Goal: Entertainment & Leisure: Browse casually

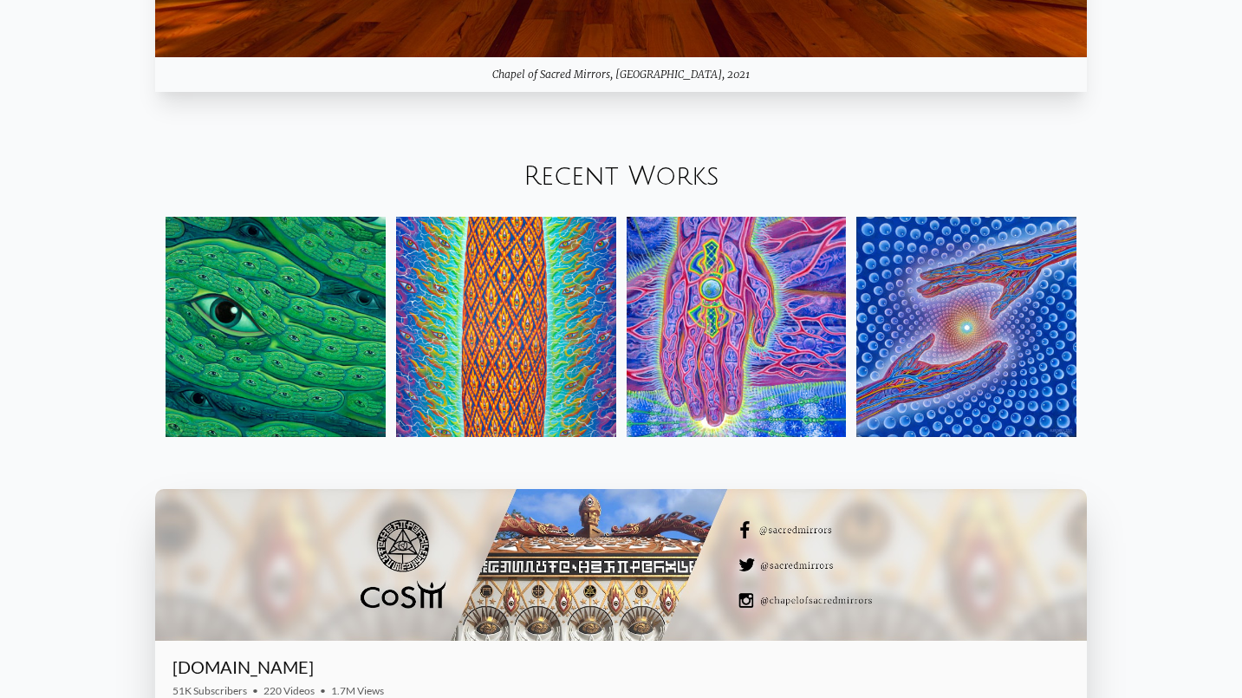
scroll to position [2238, 0]
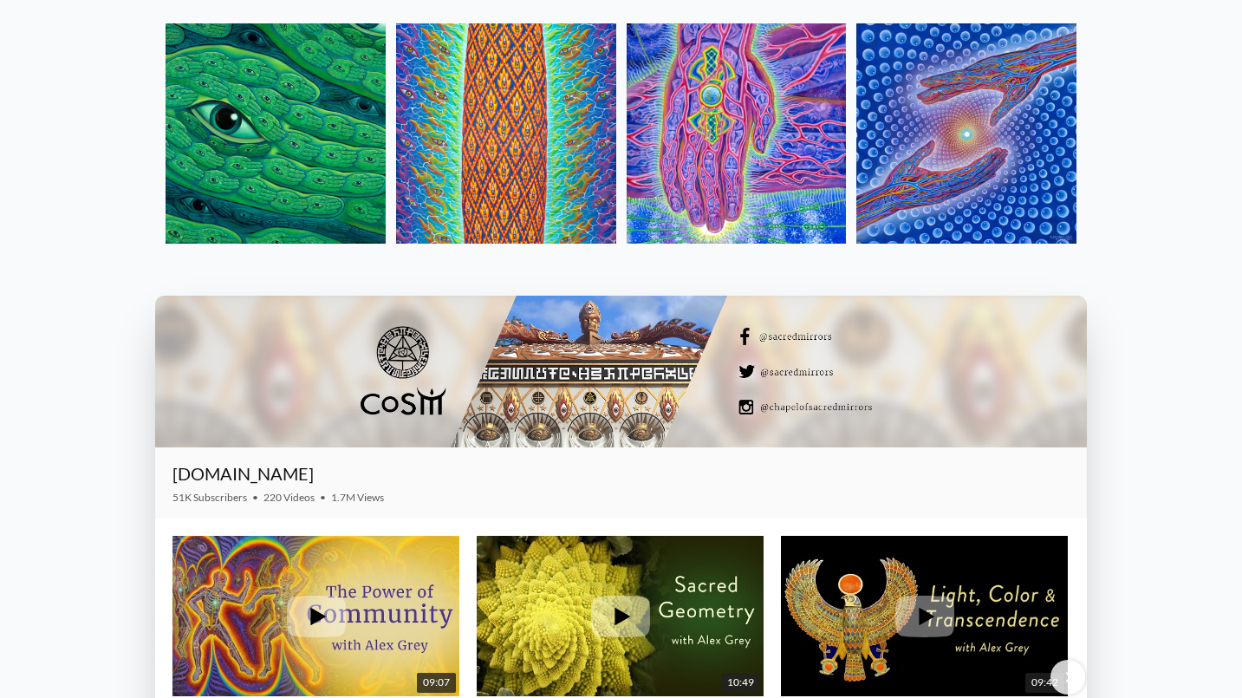
click at [276, 140] on img at bounding box center [276, 133] width 220 height 220
click at [569, 162] on img at bounding box center [506, 133] width 220 height 220
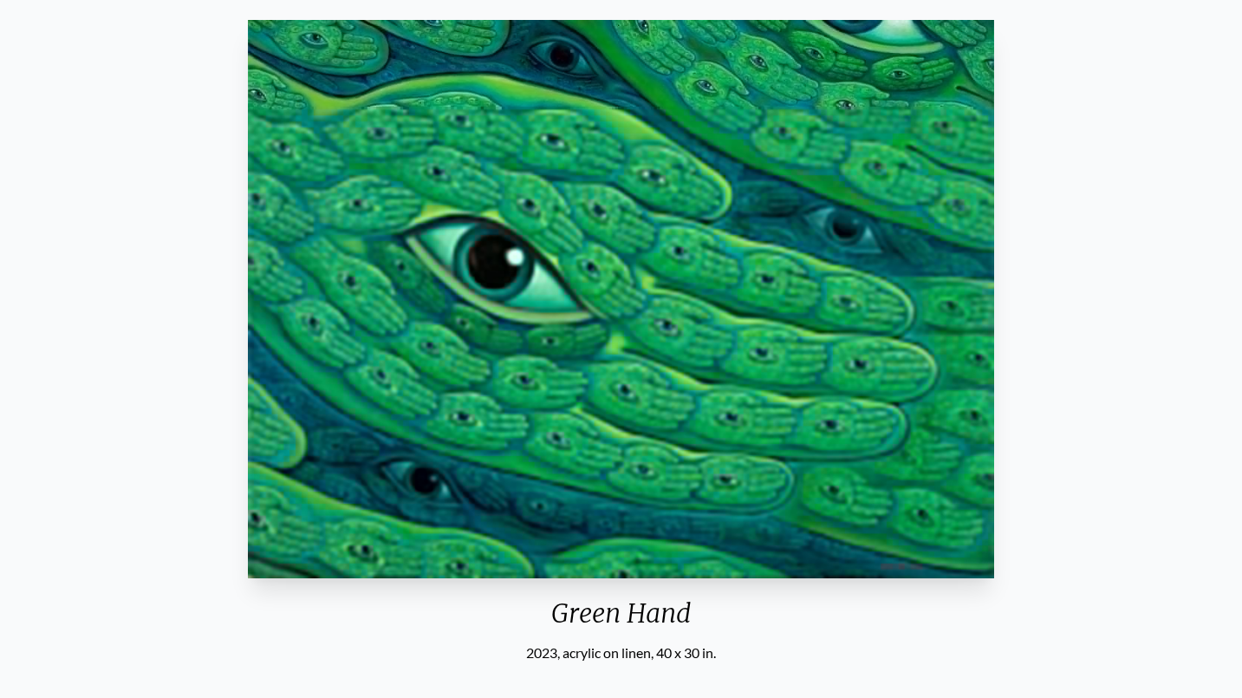
scroll to position [143, 0]
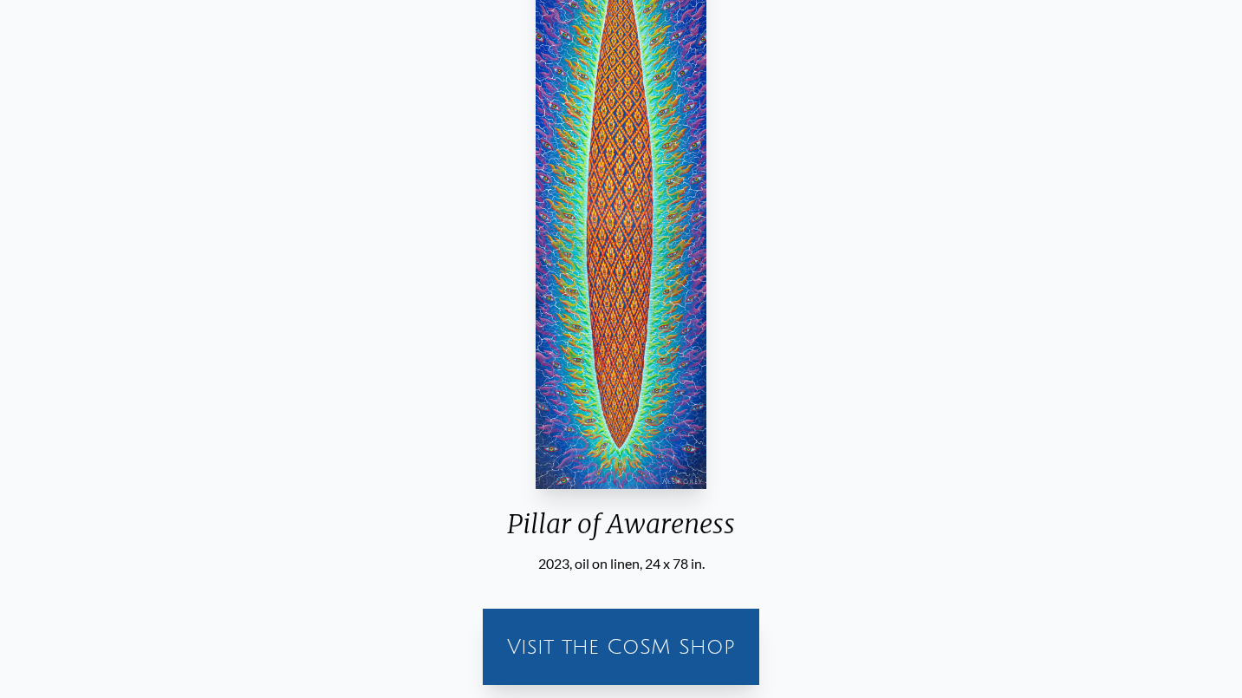
scroll to position [184, 0]
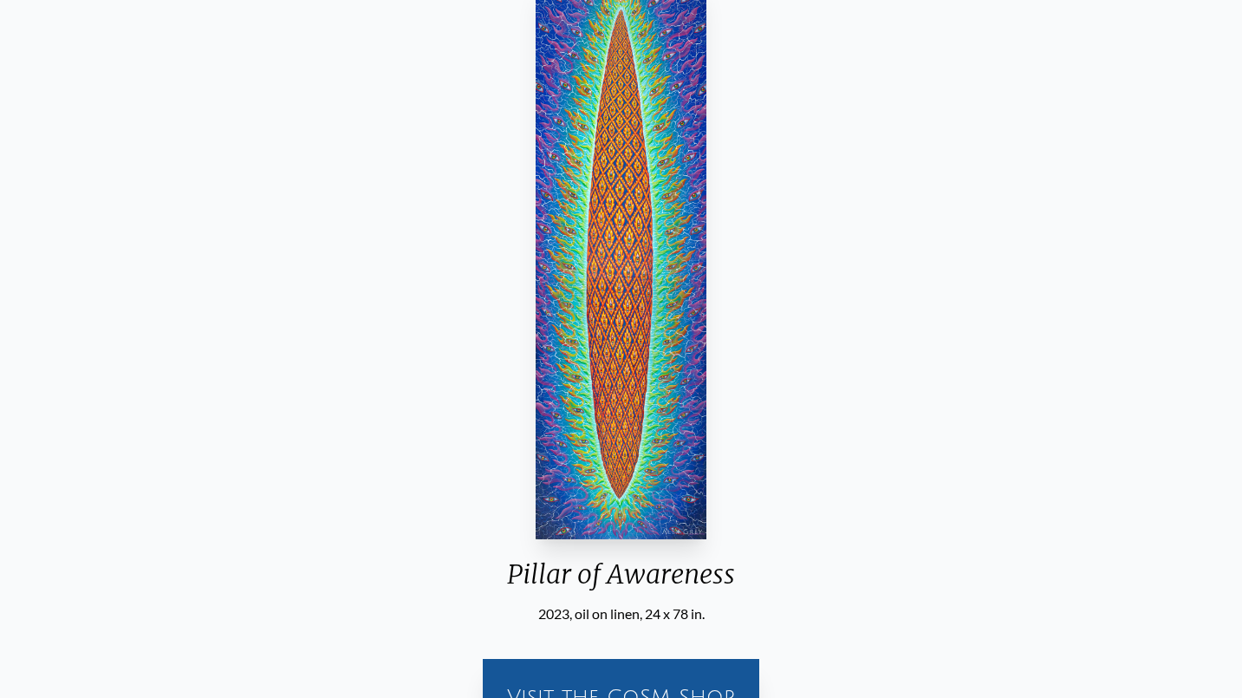
click at [634, 338] on img "2 / 31" at bounding box center [621, 260] width 171 height 558
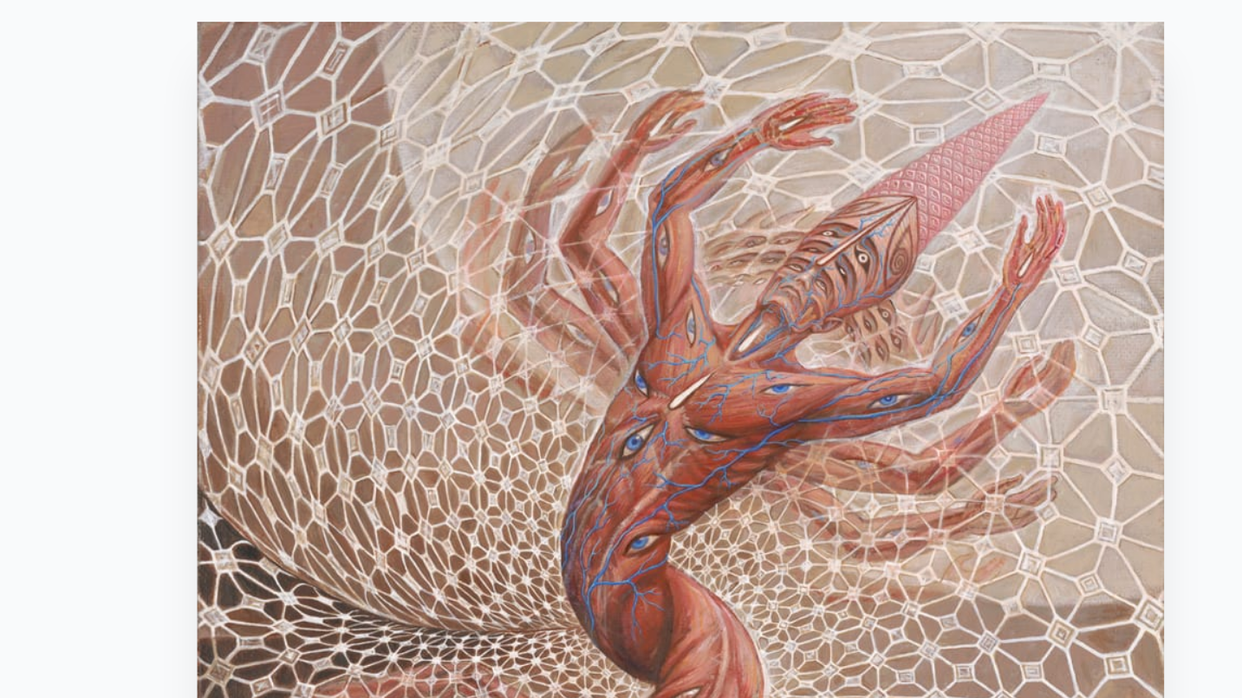
scroll to position [153, 0]
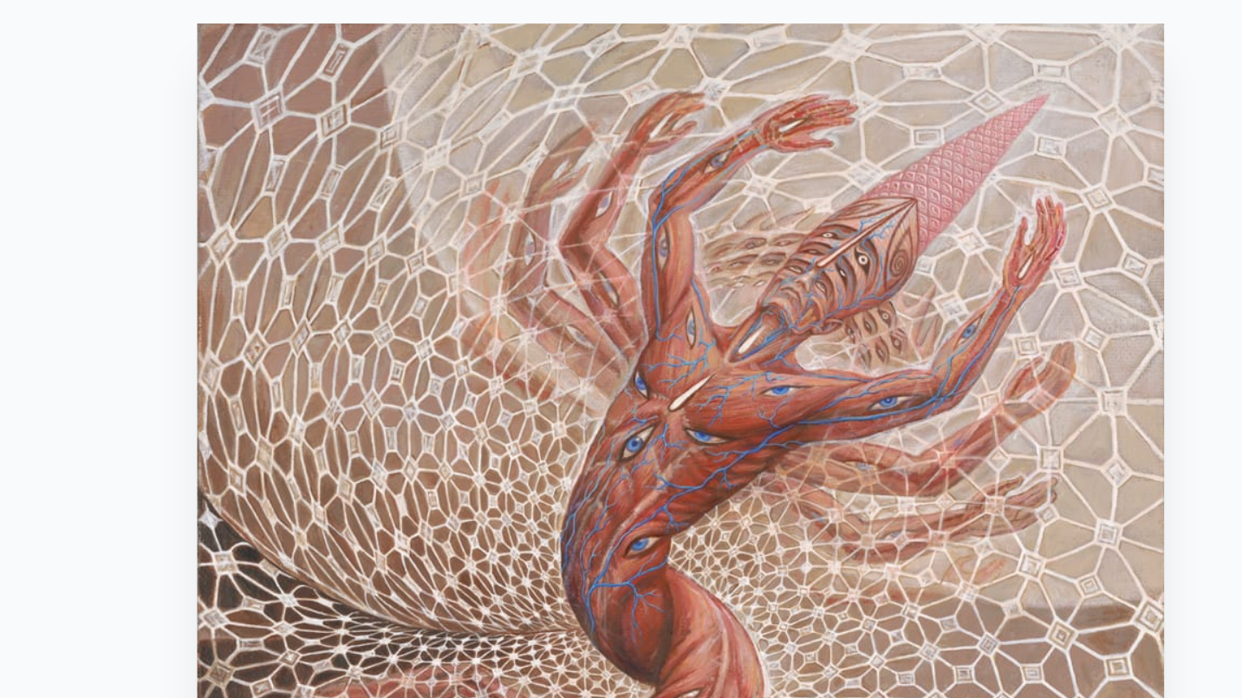
click at [567, 136] on img "3 / 31" at bounding box center [621, 290] width 461 height 558
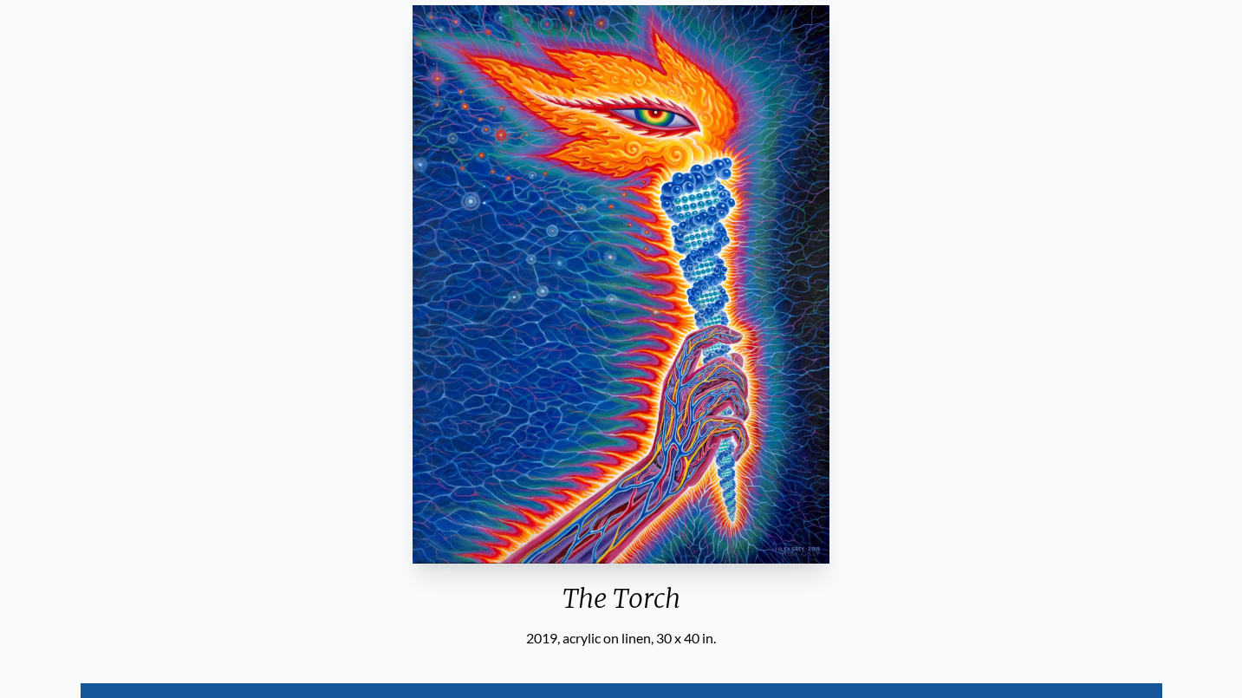
scroll to position [113, 0]
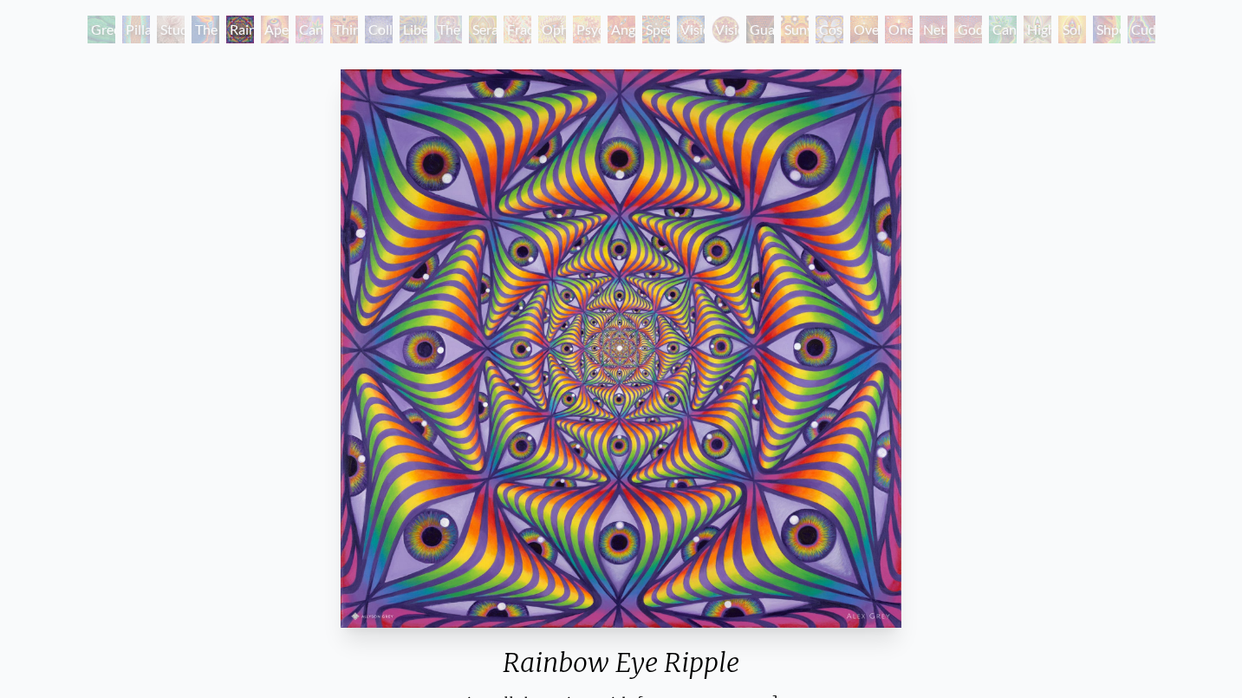
scroll to position [85, 0]
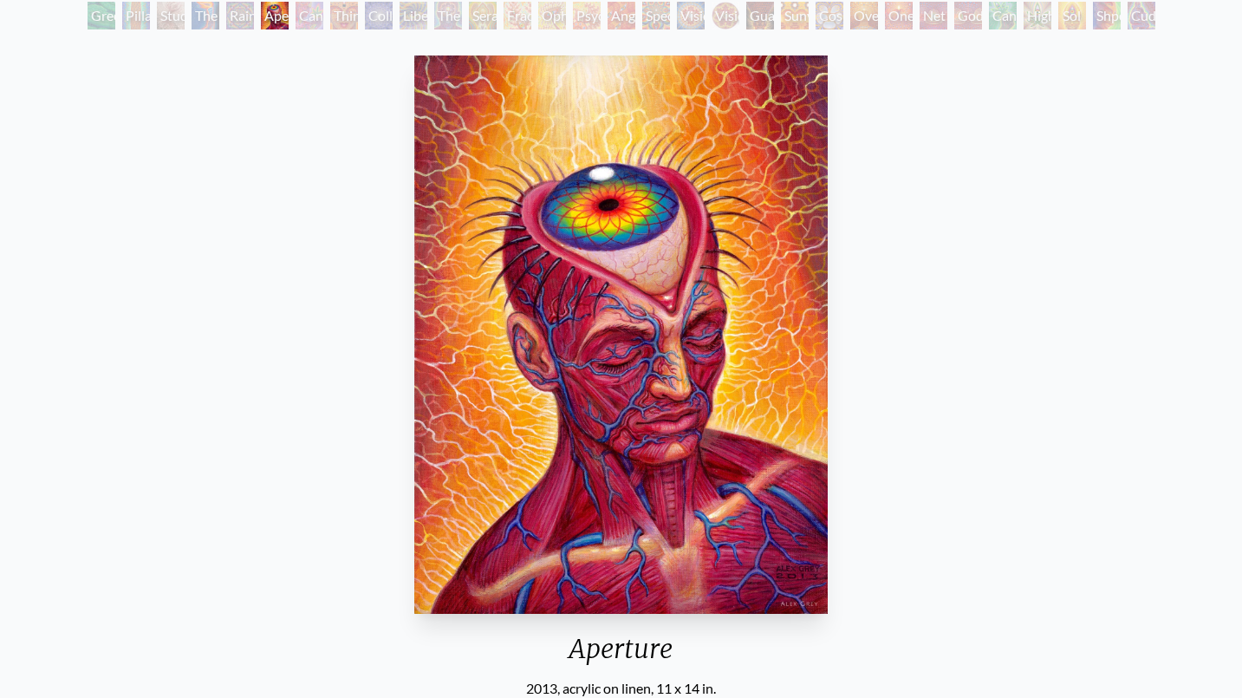
scroll to position [112, 0]
